Goal: Find specific page/section: Find specific page/section

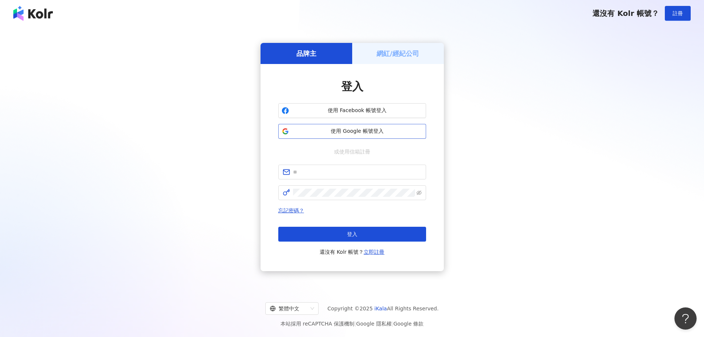
click at [363, 129] on span "使用 Google 帳號登入" at bounding box center [357, 131] width 131 height 7
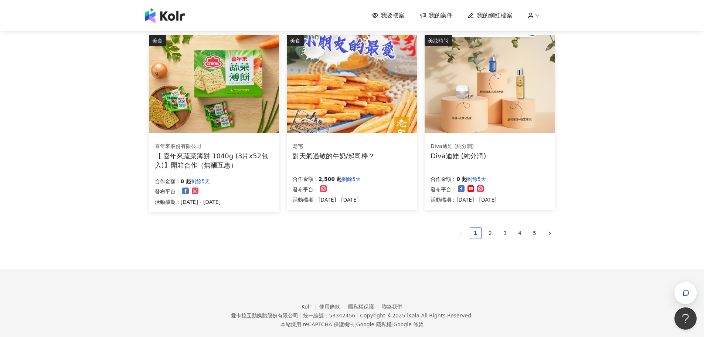
scroll to position [457, 0]
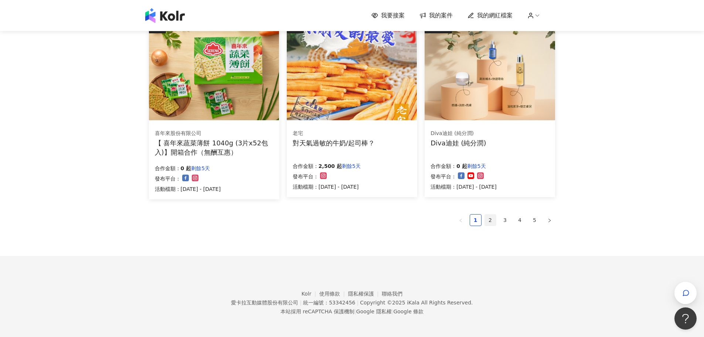
click at [488, 218] on link "2" at bounding box center [490, 219] width 11 height 11
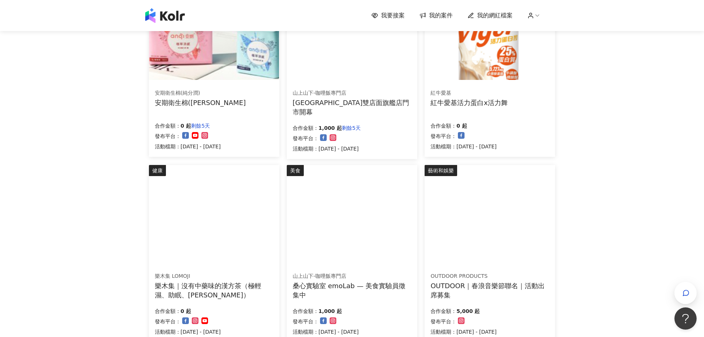
scroll to position [420, 0]
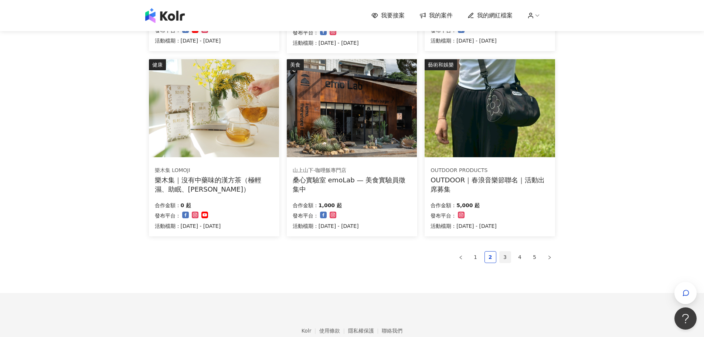
click at [507, 255] on link "3" at bounding box center [505, 256] width 11 height 11
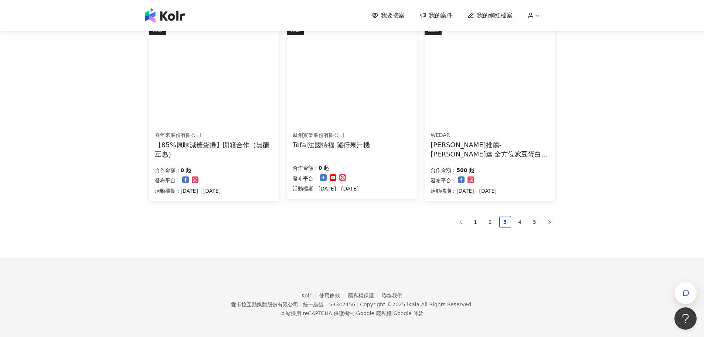
scroll to position [457, 0]
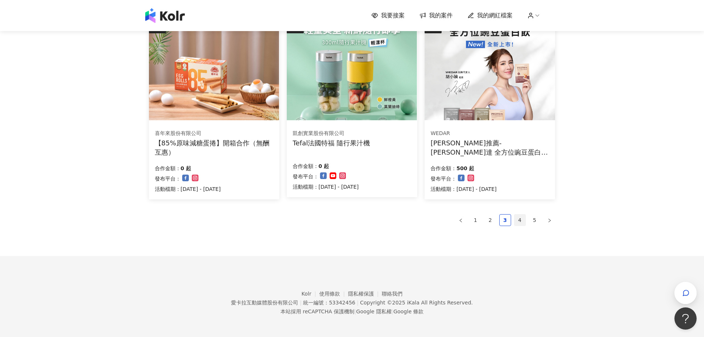
click at [520, 221] on link "4" at bounding box center [520, 219] width 11 height 11
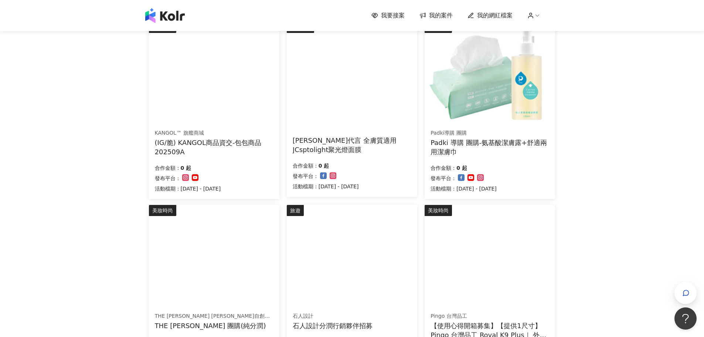
scroll to position [87, 0]
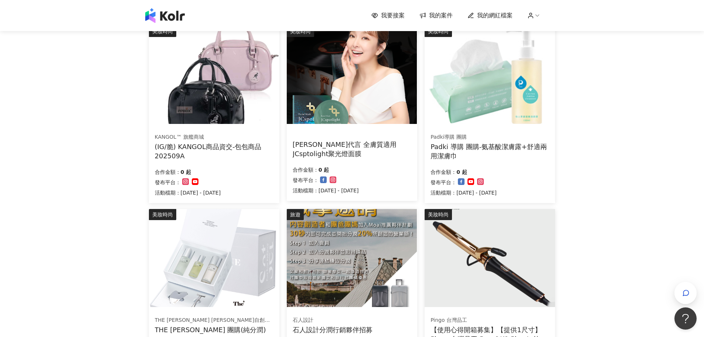
click at [251, 149] on div "(IG/脆) KANGOL商品資交-包包商品202509A" at bounding box center [214, 151] width 119 height 18
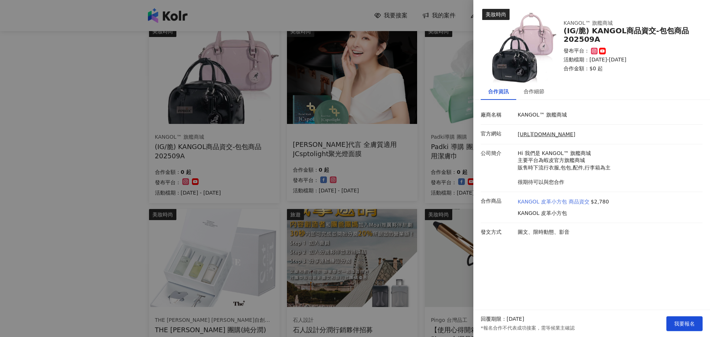
click at [574, 199] on link "KANGOL 皮革小方包 商品資交" at bounding box center [554, 201] width 72 height 7
click at [68, 111] on div at bounding box center [355, 168] width 710 height 337
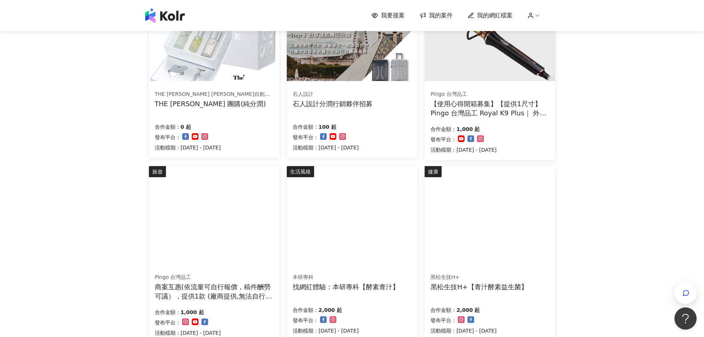
scroll to position [420, 0]
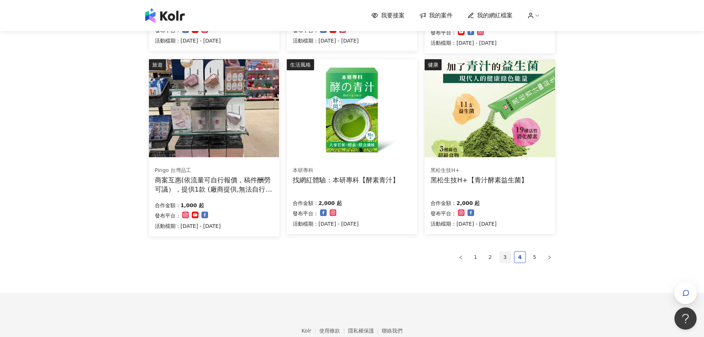
click at [509, 256] on link "3" at bounding box center [505, 256] width 11 height 11
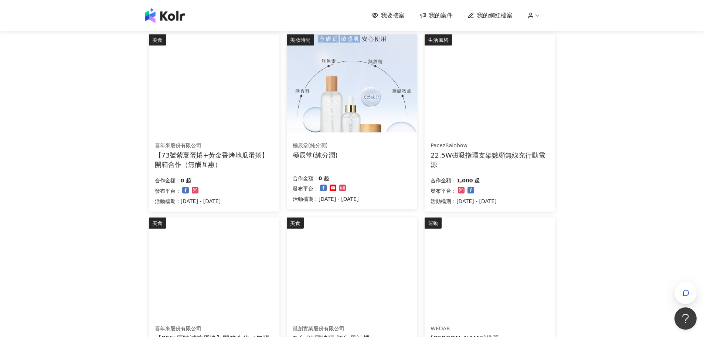
scroll to position [383, 0]
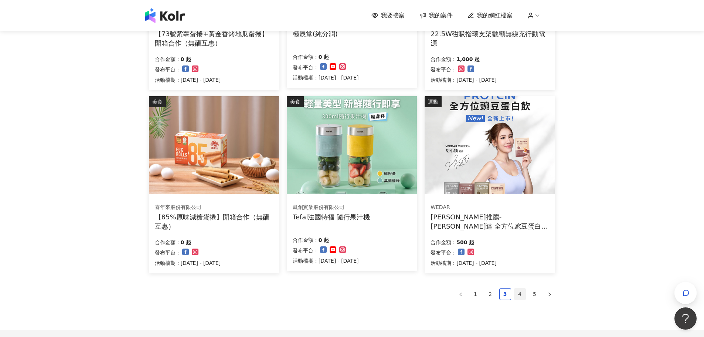
click at [519, 291] on link "4" at bounding box center [520, 293] width 11 height 11
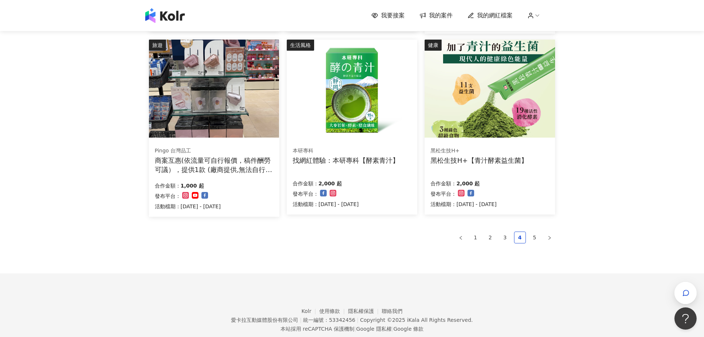
scroll to position [457, 0]
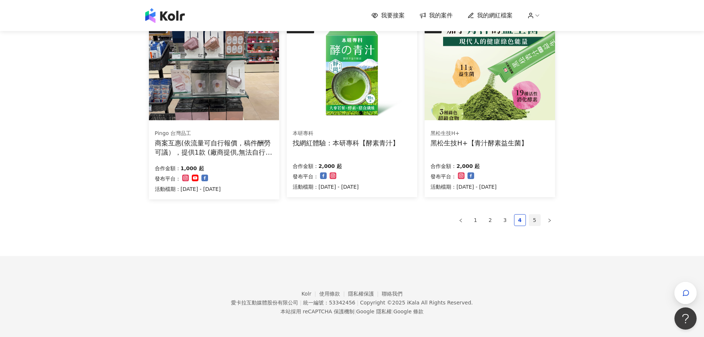
click at [532, 218] on link "5" at bounding box center [534, 219] width 11 height 11
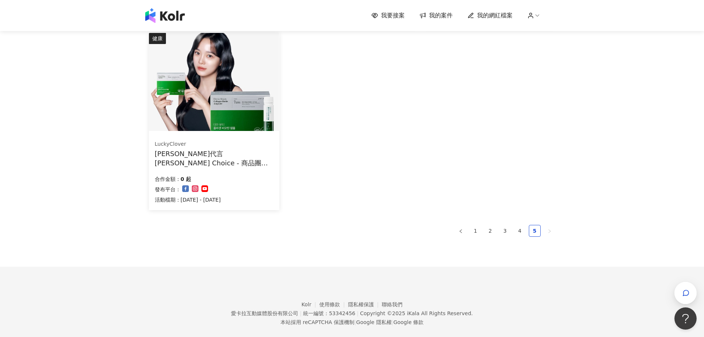
scroll to position [455, 0]
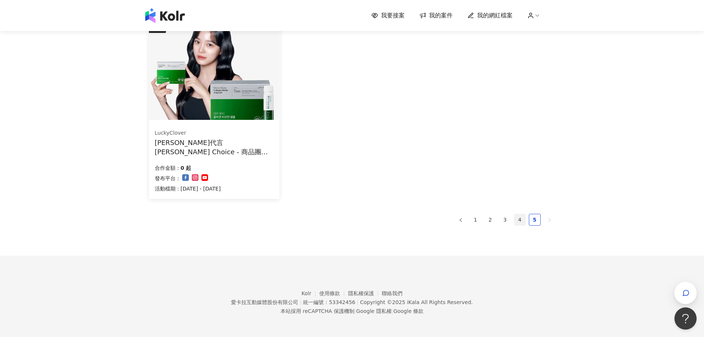
click at [519, 219] on link "4" at bounding box center [520, 219] width 11 height 11
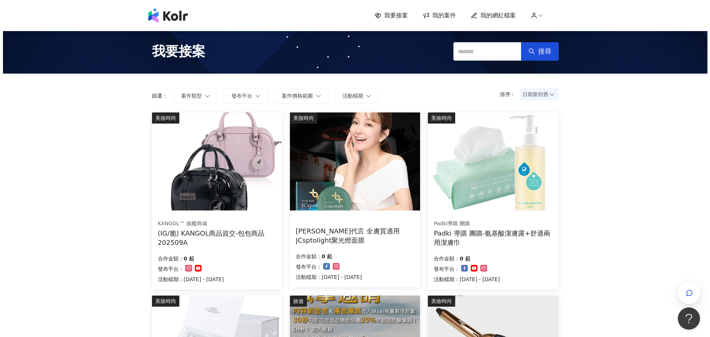
scroll to position [0, 0]
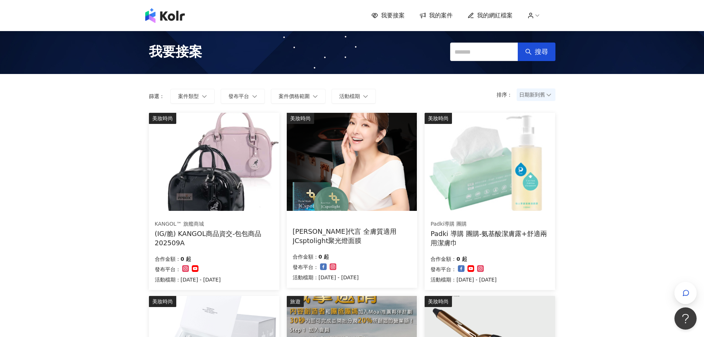
click at [222, 181] on img at bounding box center [214, 162] width 130 height 98
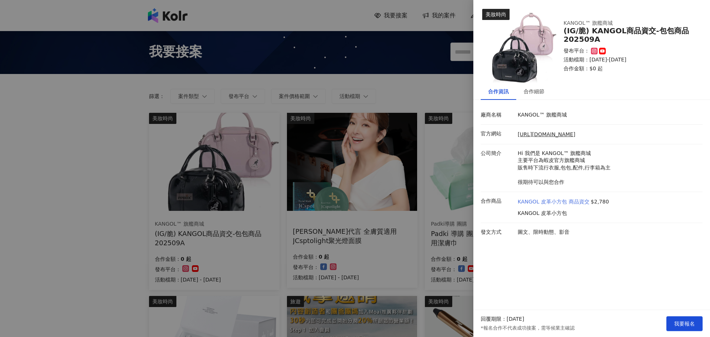
click at [575, 199] on link "KANGOL 皮革小方包 商品資交" at bounding box center [554, 201] width 72 height 7
